Goal: Information Seeking & Learning: Check status

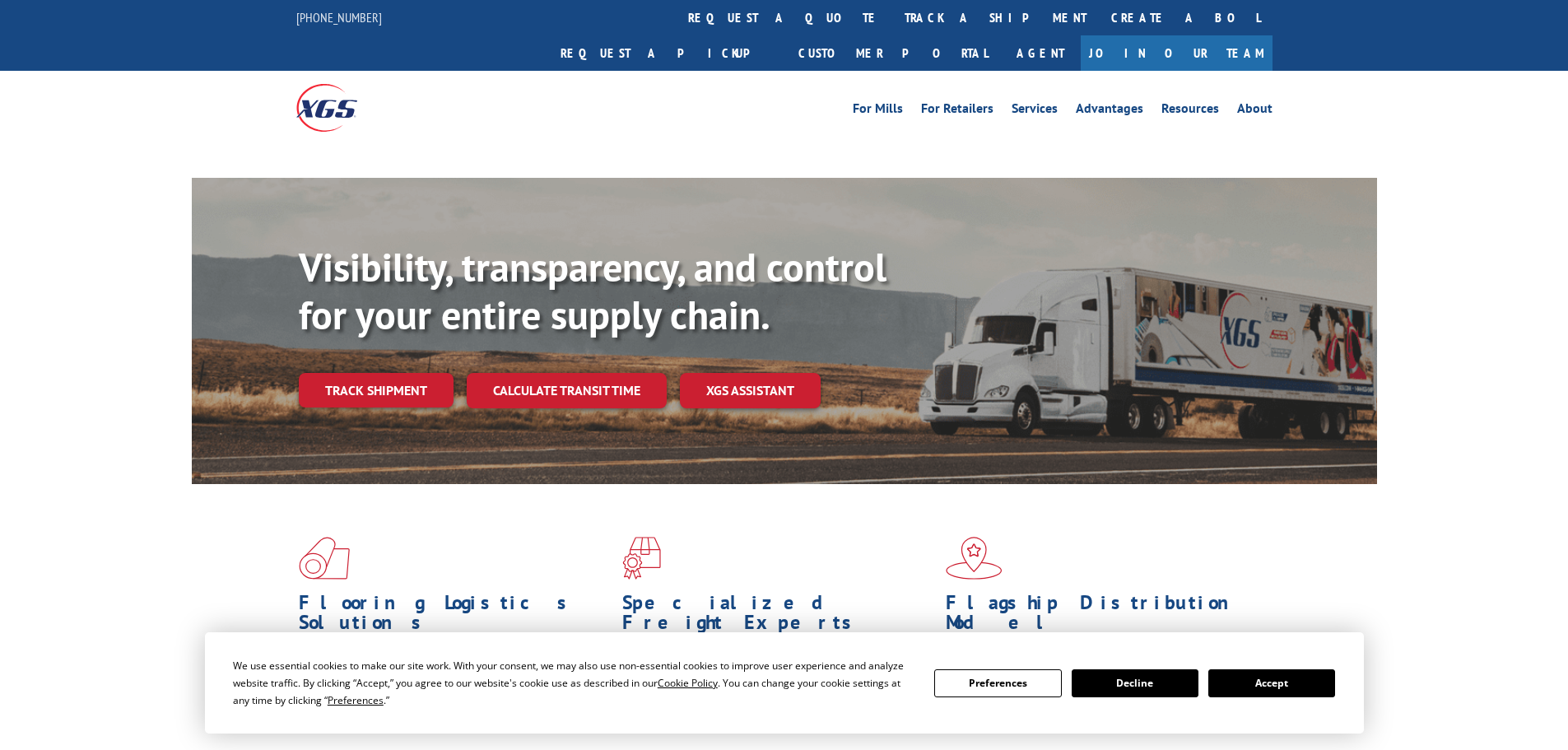
click at [1206, 681] on div "Preferences Decline Accept" at bounding box center [1134, 684] width 401 height 28
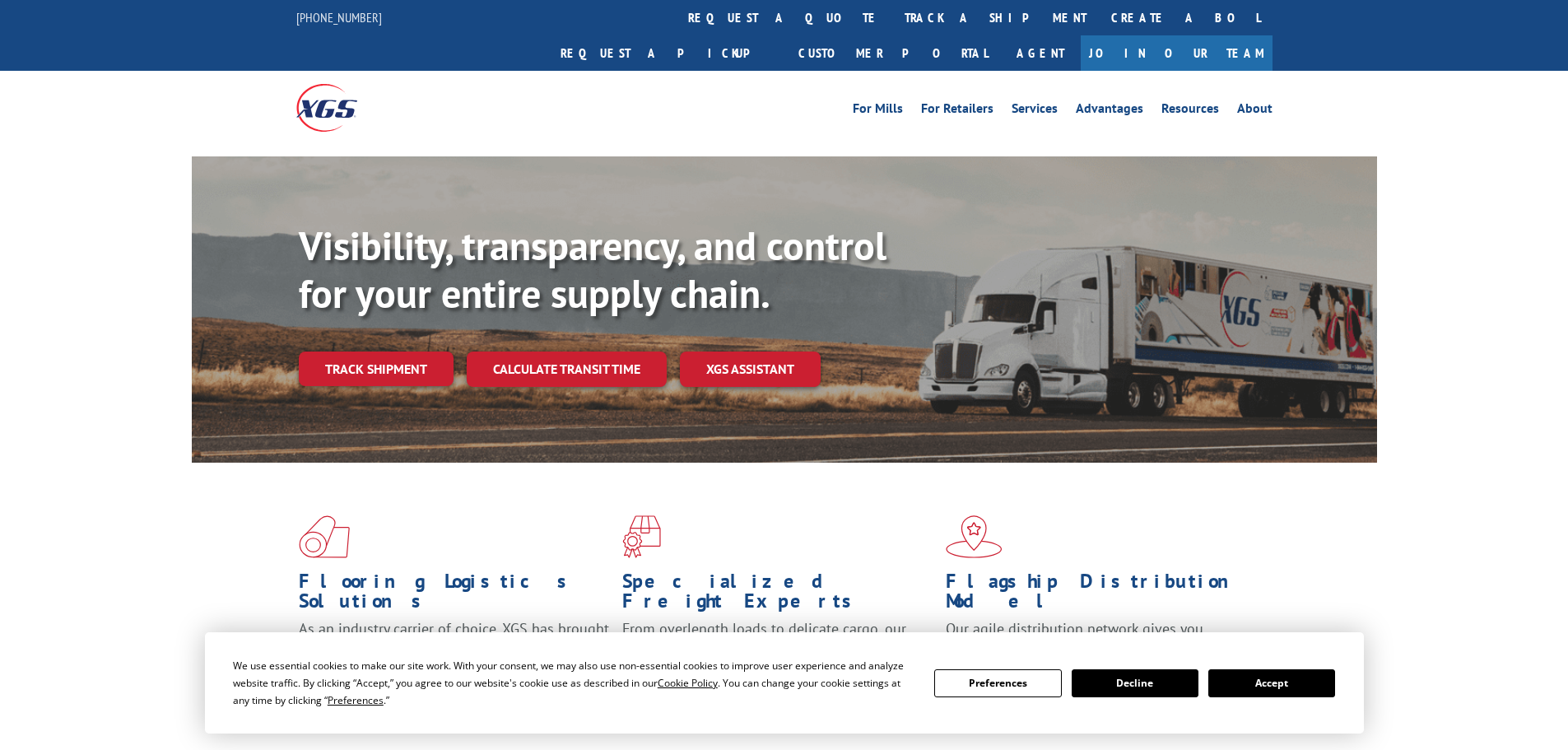
click at [1212, 679] on button "Accept" at bounding box center [1271, 684] width 127 height 28
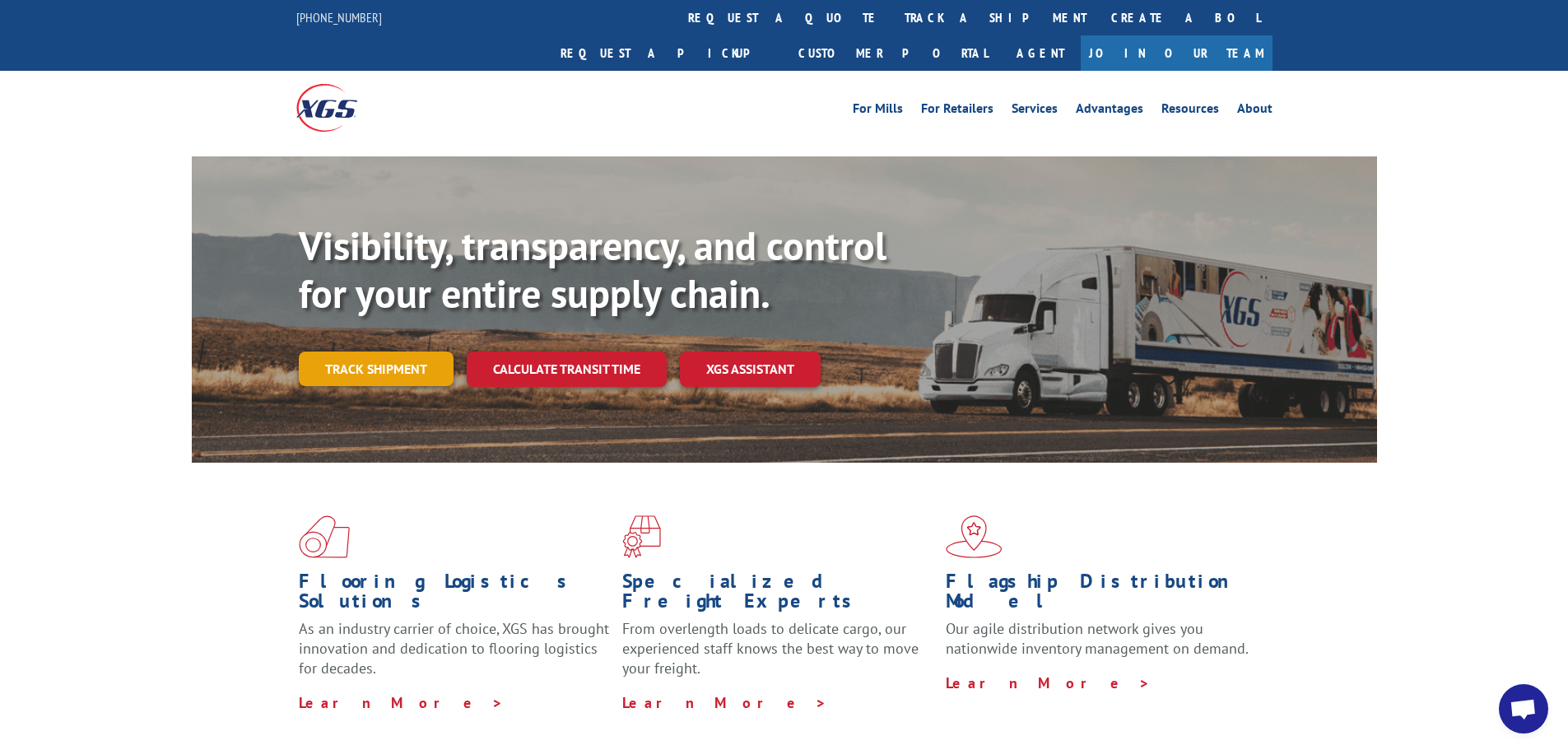
click at [341, 352] on link "Track shipment" at bounding box center [376, 369] width 155 height 35
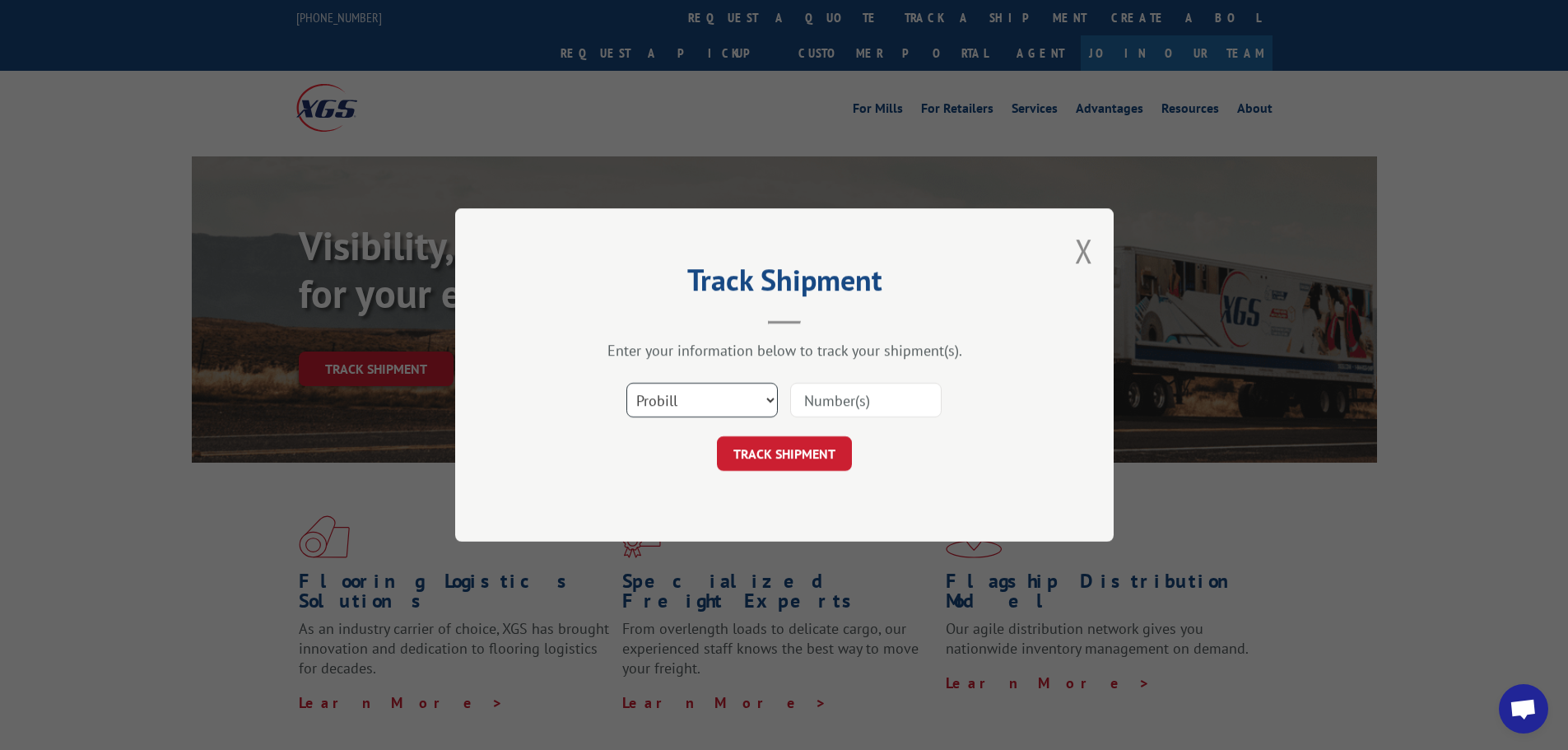
click at [677, 401] on select "Select category... Probill BOL PO" at bounding box center [702, 400] width 151 height 35
select select "bol"
click at [626, 383] on select "Select category... Probill BOL PO" at bounding box center [702, 400] width 151 height 35
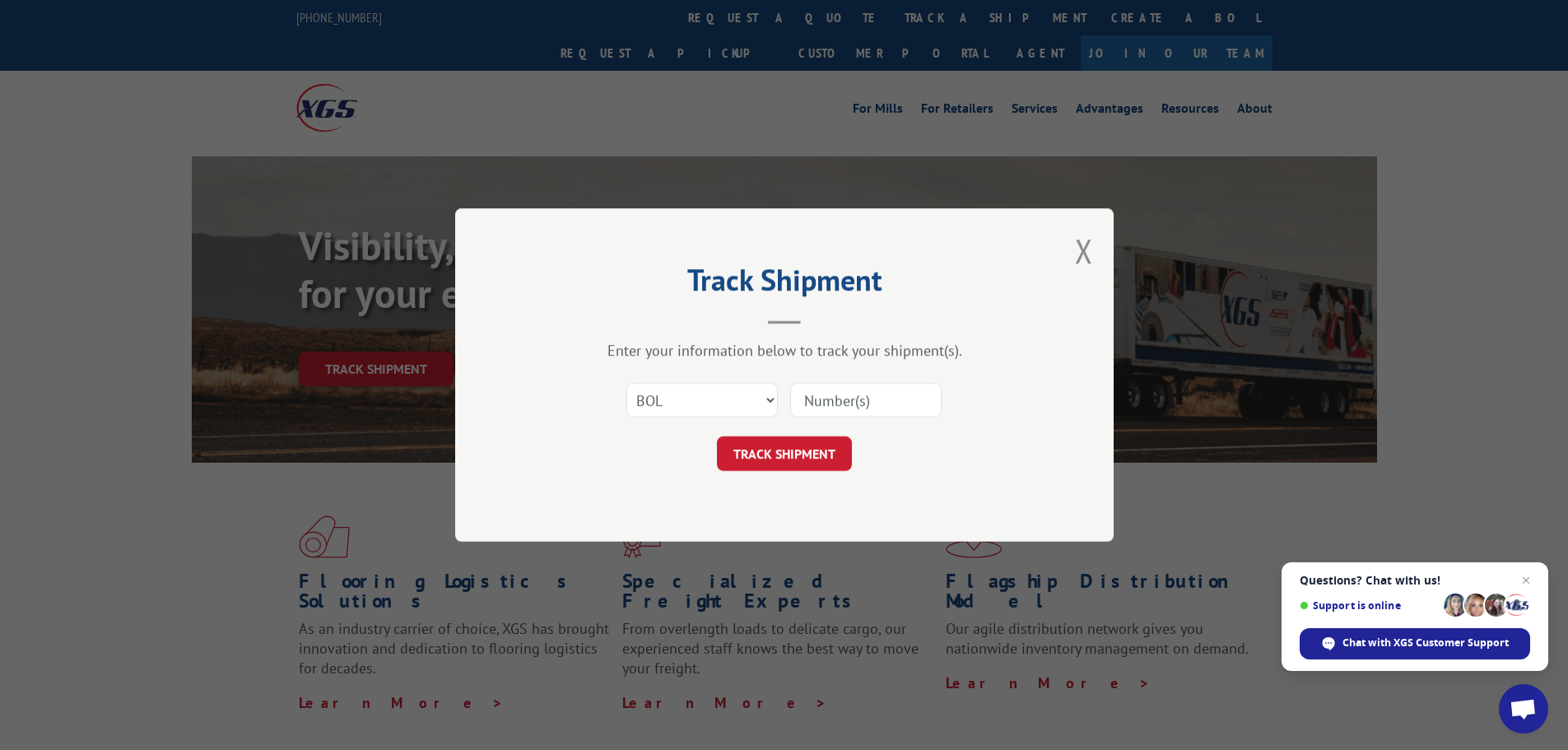
click at [824, 400] on input at bounding box center [866, 400] width 151 height 35
paste input "7067569"
type input "7067569"
click at [768, 460] on button "TRACK SHIPMENT" at bounding box center [784, 454] width 135 height 35
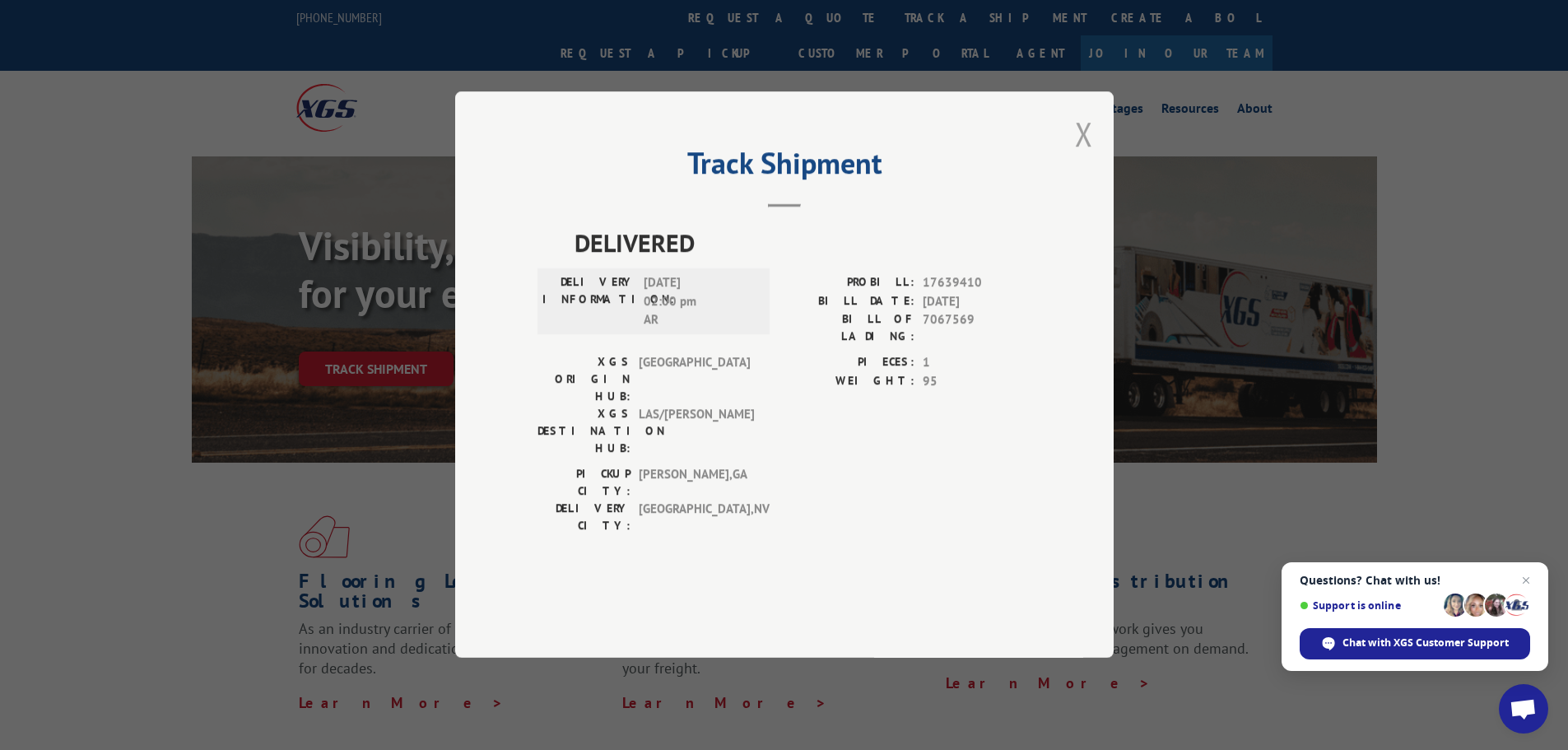
click at [1082, 156] on button "Close modal" at bounding box center [1084, 134] width 18 height 43
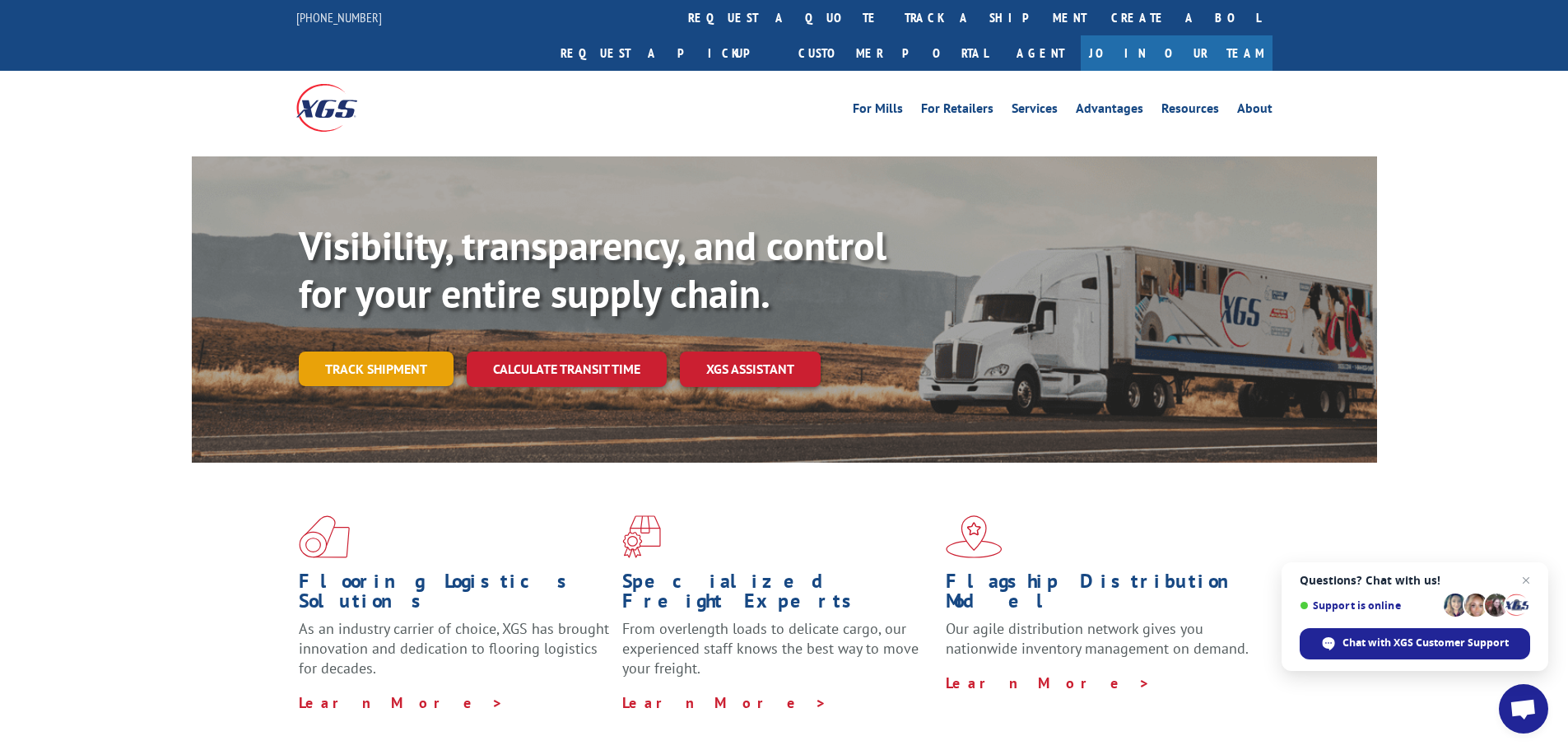
click at [326, 352] on link "Track shipment" at bounding box center [376, 369] width 155 height 35
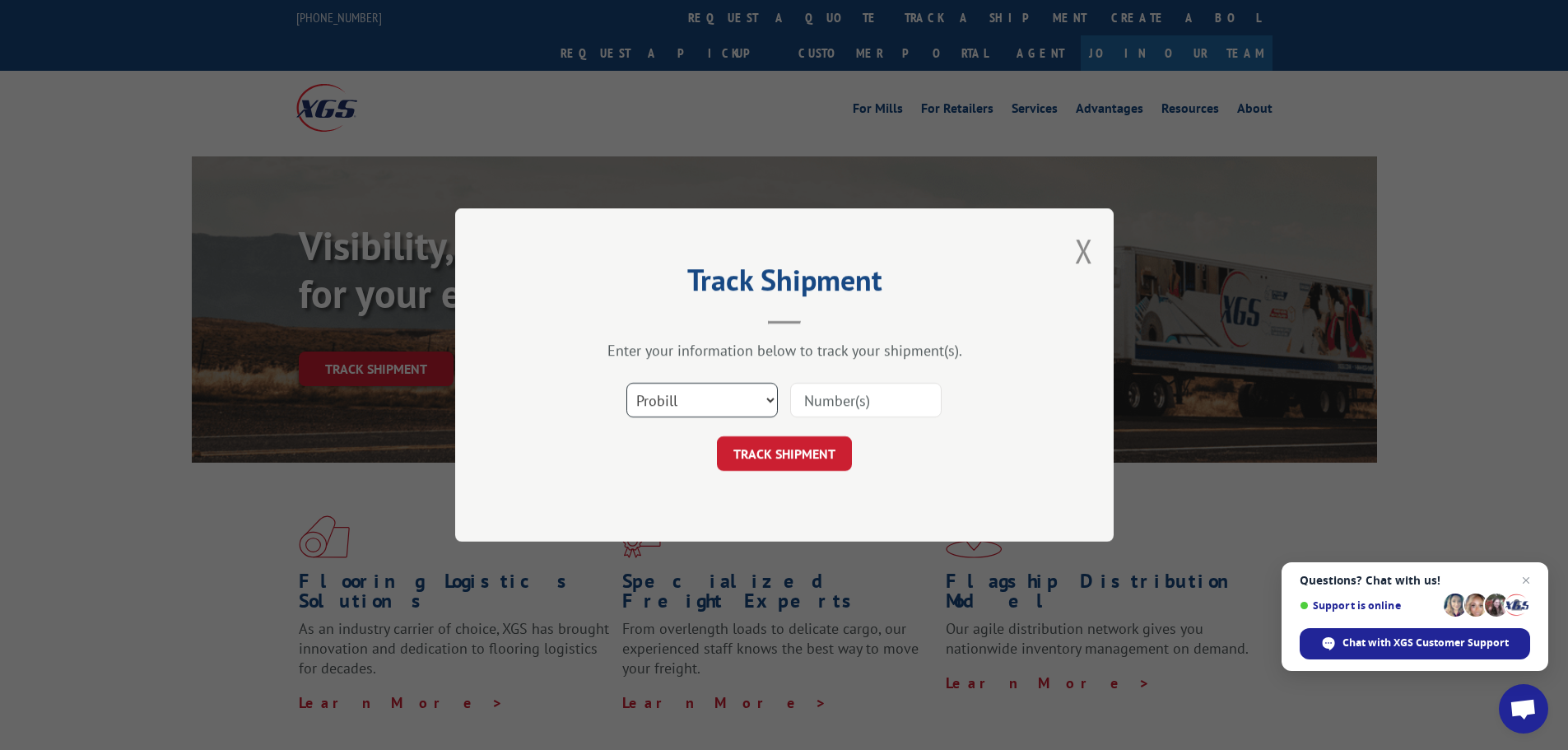
click at [774, 404] on select "Select category... Probill BOL PO" at bounding box center [702, 400] width 151 height 35
select select "bol"
click at [626, 383] on select "Select category... Probill BOL PO" at bounding box center [702, 400] width 151 height 35
click at [805, 403] on input at bounding box center [866, 400] width 151 height 35
paste input "7077870"
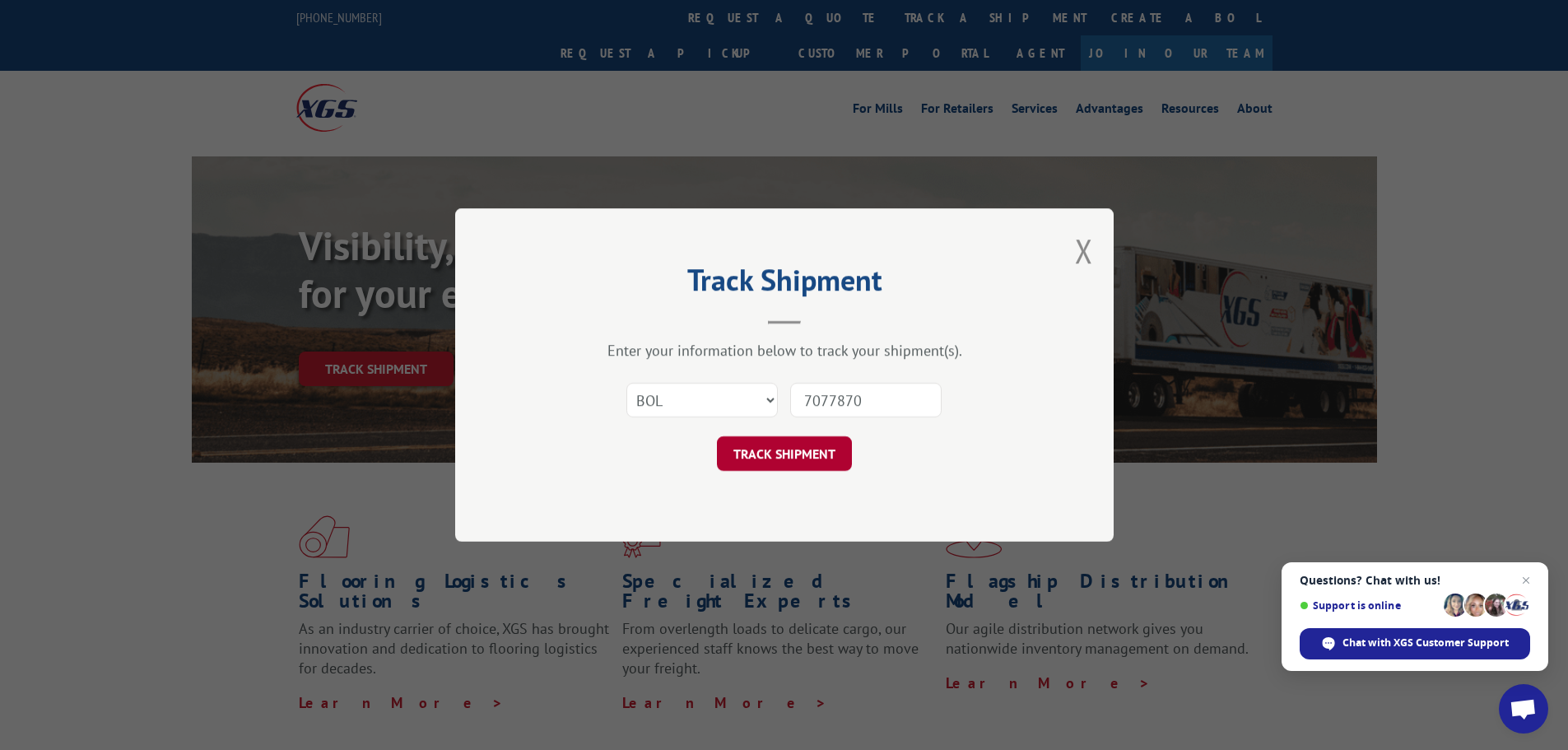
type input "7077870"
click at [780, 454] on button "TRACK SHIPMENT" at bounding box center [784, 454] width 135 height 35
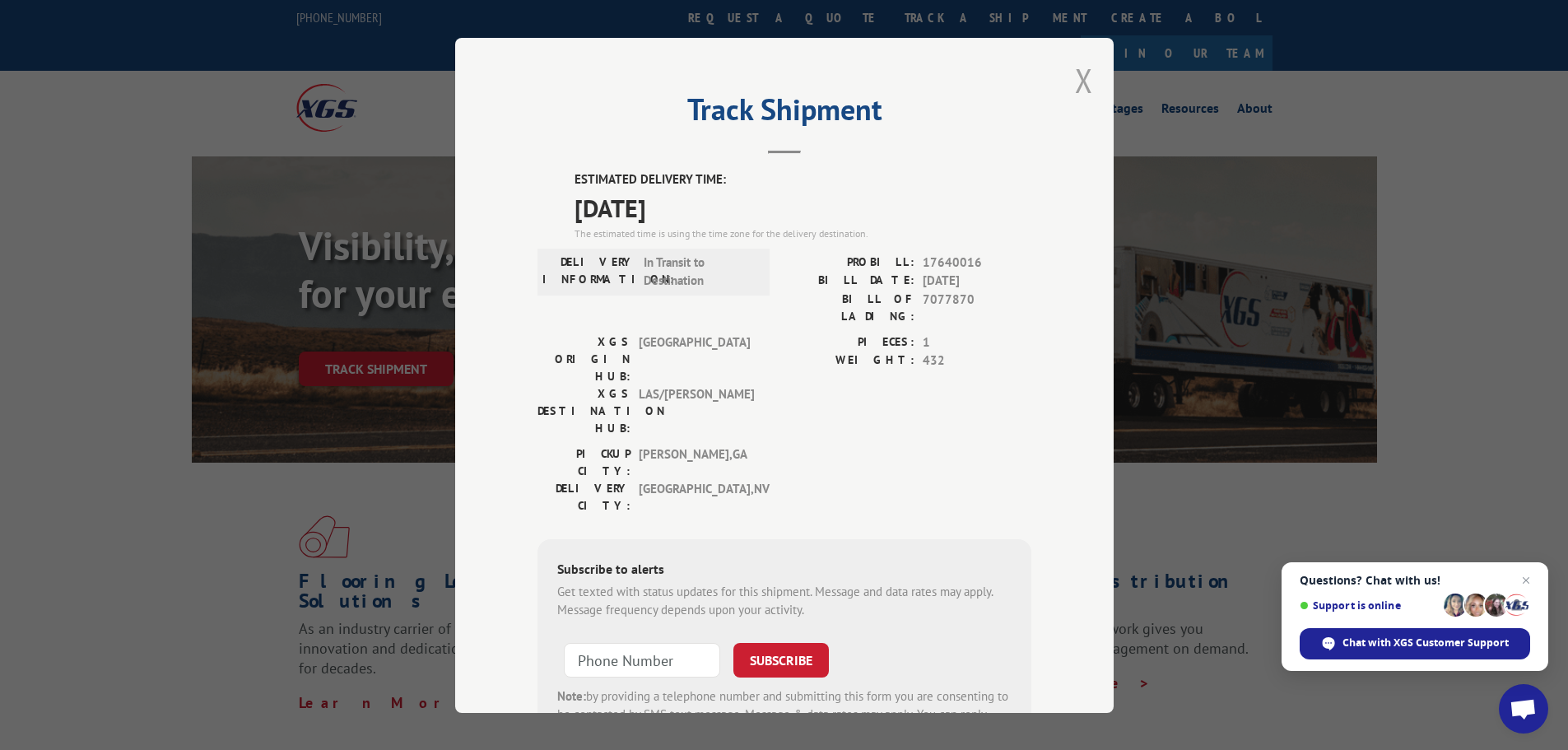
click at [1080, 75] on button "Close modal" at bounding box center [1084, 80] width 18 height 43
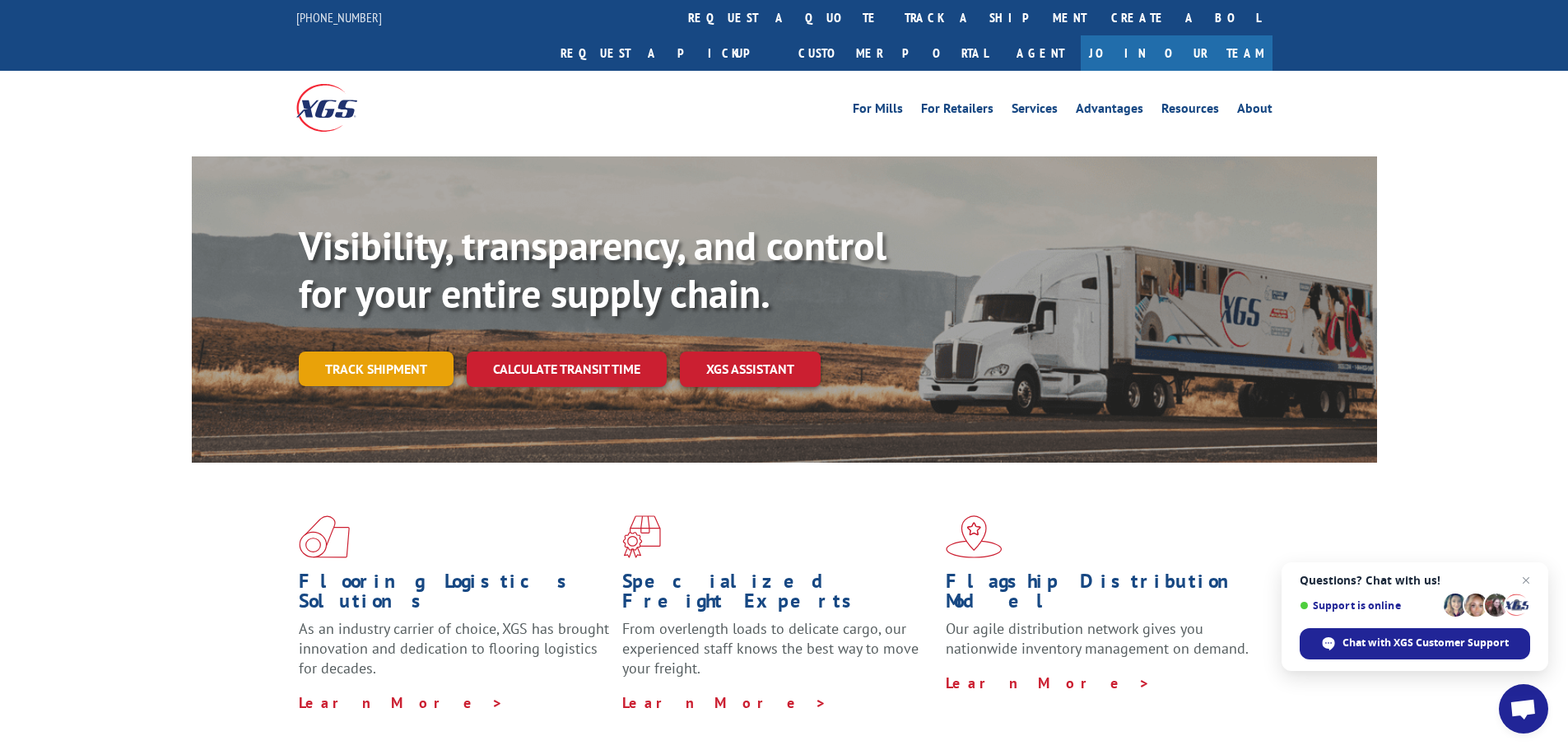
click at [368, 352] on link "Track shipment" at bounding box center [376, 369] width 155 height 35
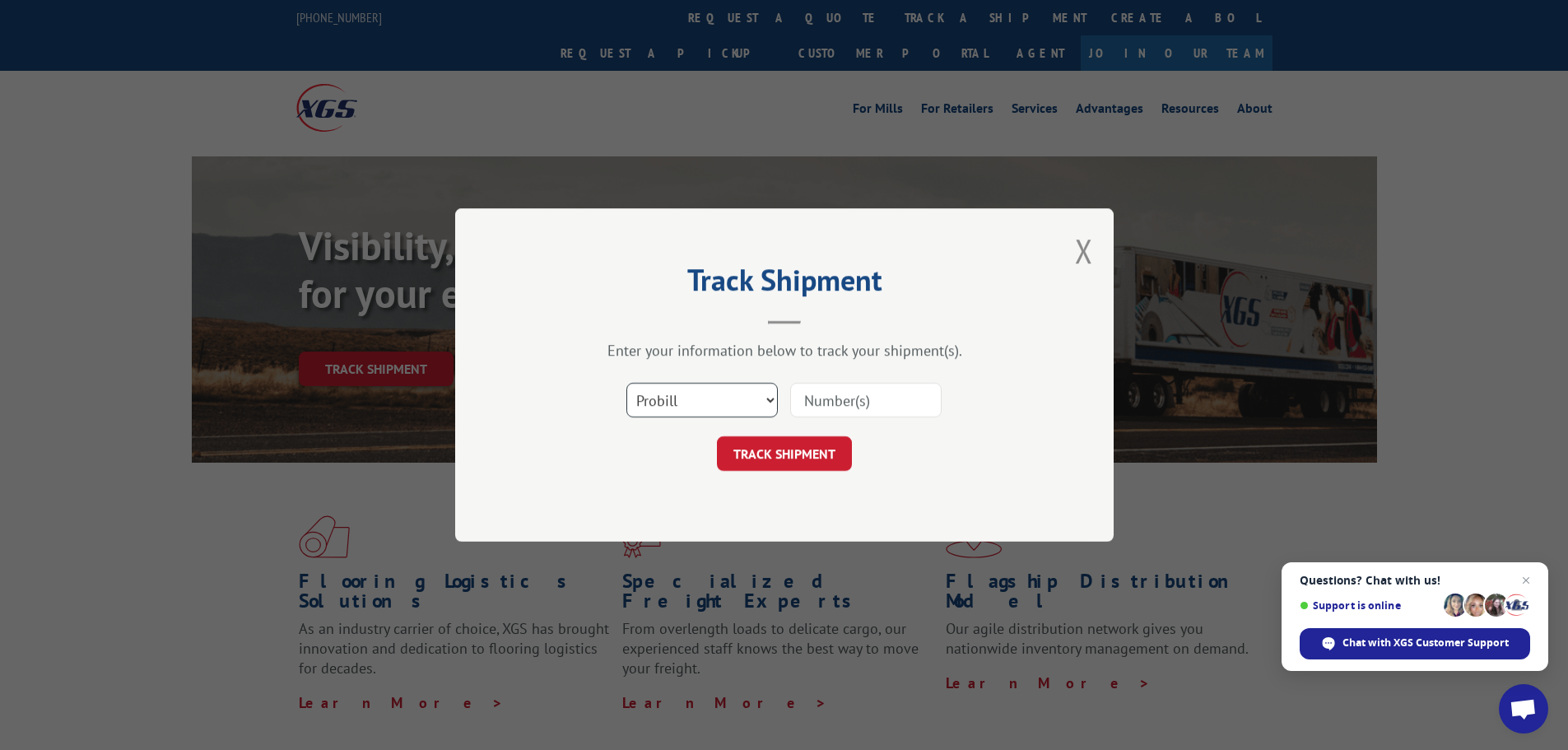
click at [701, 392] on select "Select category... Probill BOL PO" at bounding box center [702, 400] width 151 height 35
select select "bol"
click at [626, 383] on select "Select category... Probill BOL PO" at bounding box center [702, 400] width 151 height 35
click at [875, 401] on input at bounding box center [866, 400] width 151 height 35
paste input "5606268"
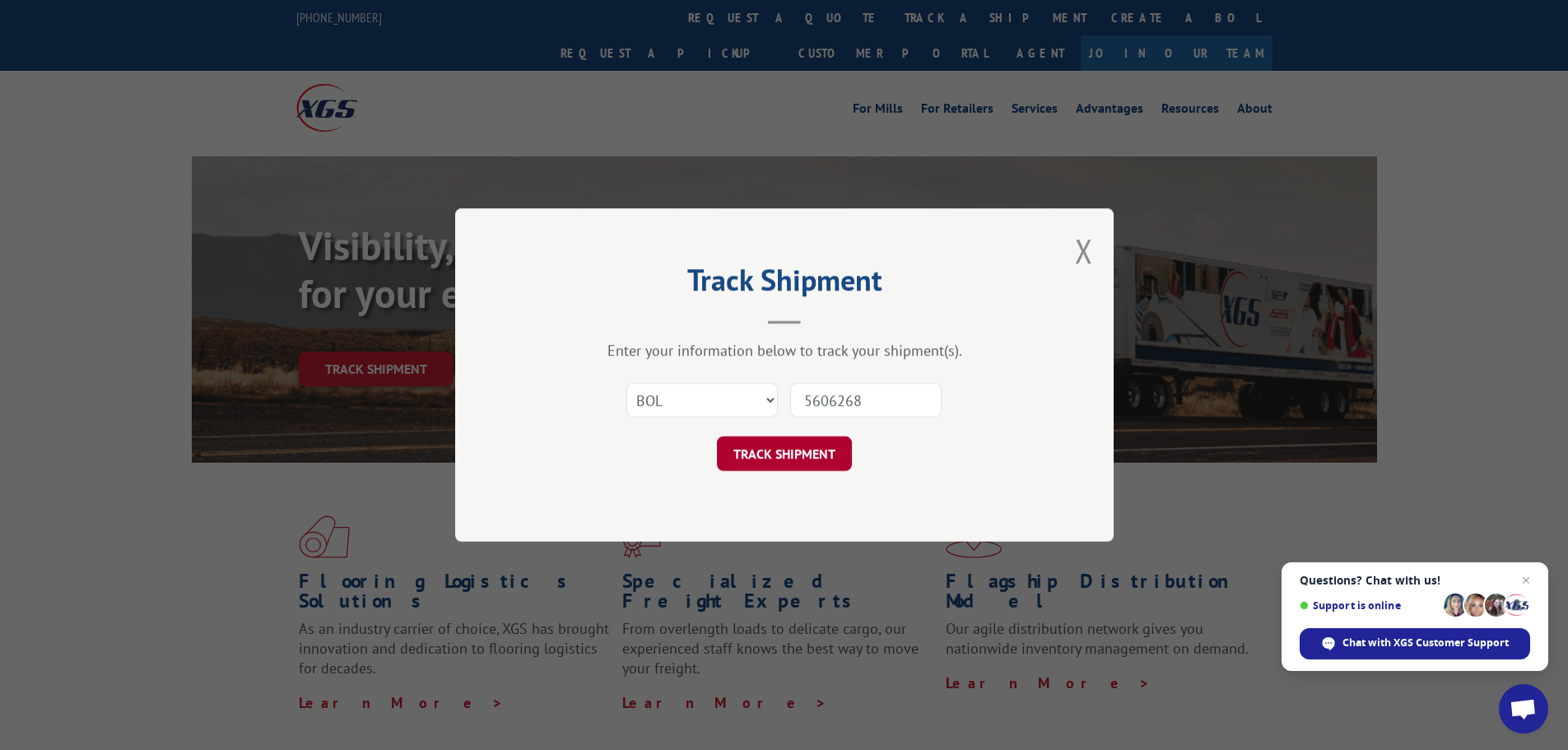
type input "5606268"
click at [734, 460] on button "TRACK SHIPMENT" at bounding box center [784, 454] width 135 height 35
